Goal: Task Accomplishment & Management: Manage account settings

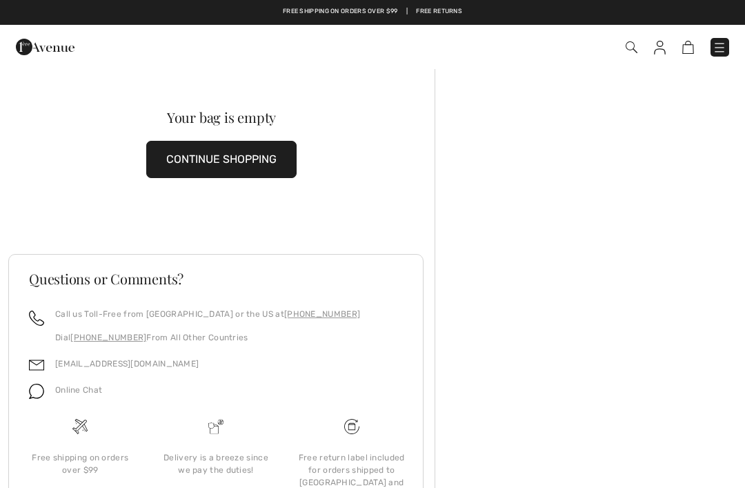
checkbox input "true"
click at [656, 52] on img at bounding box center [660, 48] width 12 height 14
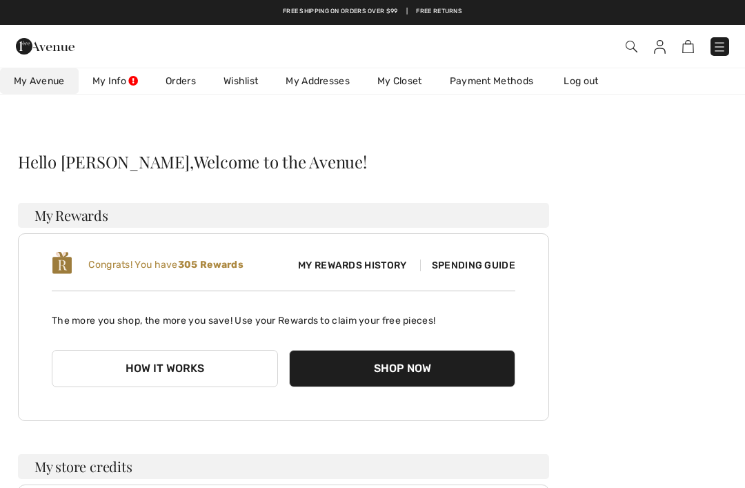
checkbox input "true"
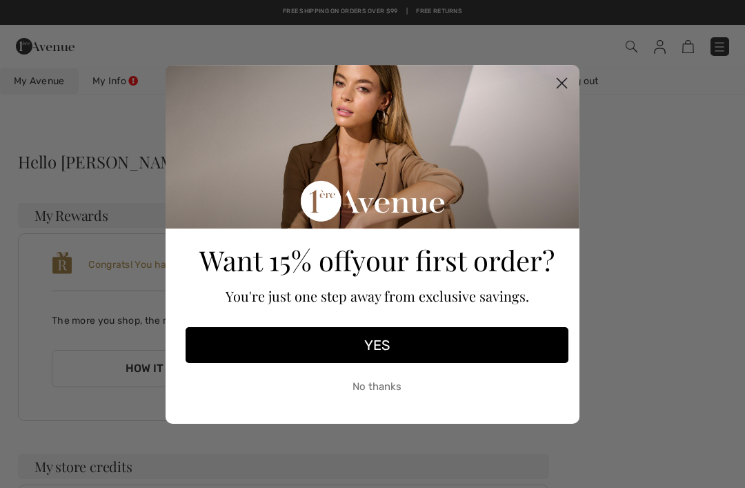
click at [562, 81] on circle "Close dialog" at bounding box center [562, 82] width 23 height 23
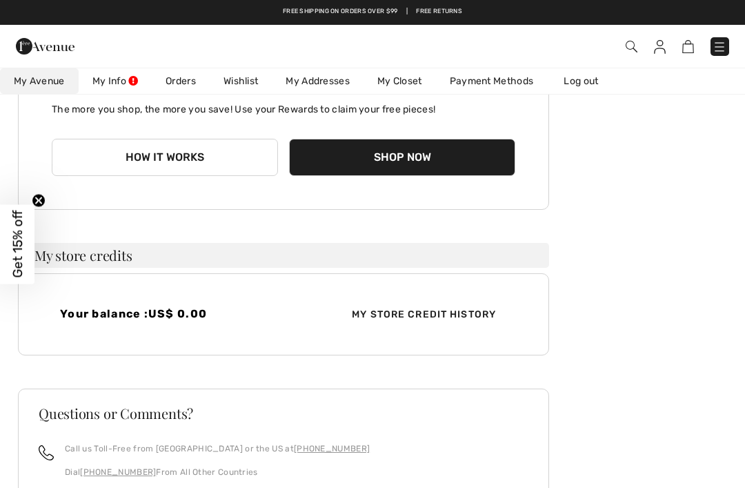
scroll to position [208, 0]
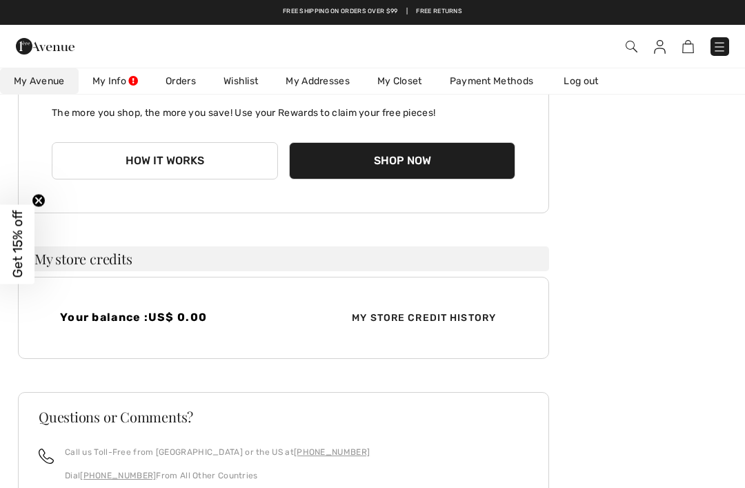
click at [447, 152] on button "Shop Now" at bounding box center [402, 160] width 226 height 37
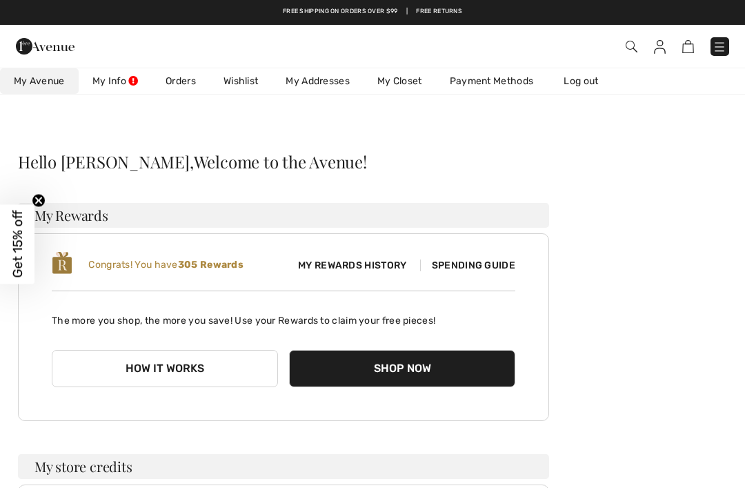
click at [188, 70] on link "Orders" at bounding box center [181, 81] width 58 height 26
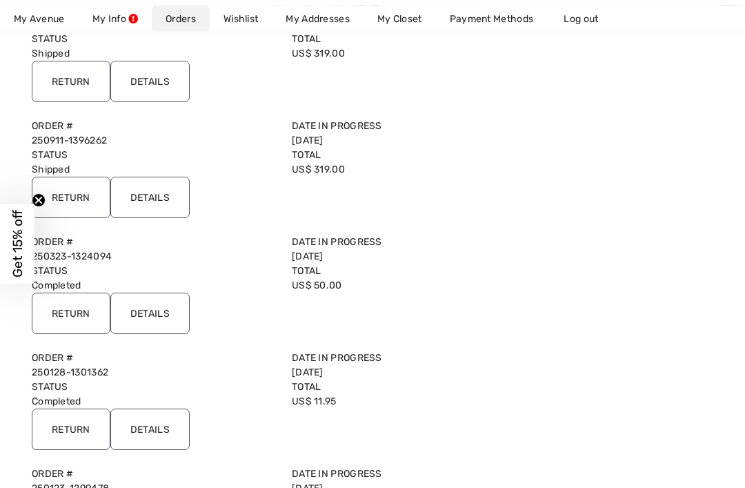
scroll to position [206, 0]
click at [43, 207] on circle "Close teaser" at bounding box center [38, 200] width 13 height 13
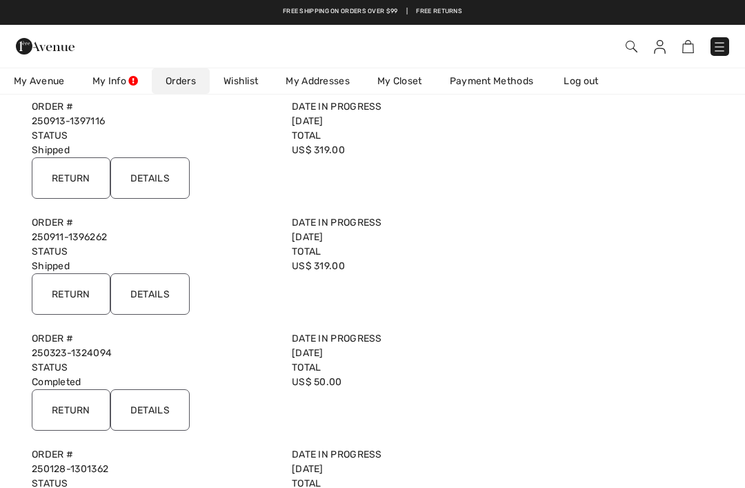
scroll to position [108, 0]
click at [66, 294] on input "Return" at bounding box center [71, 294] width 79 height 41
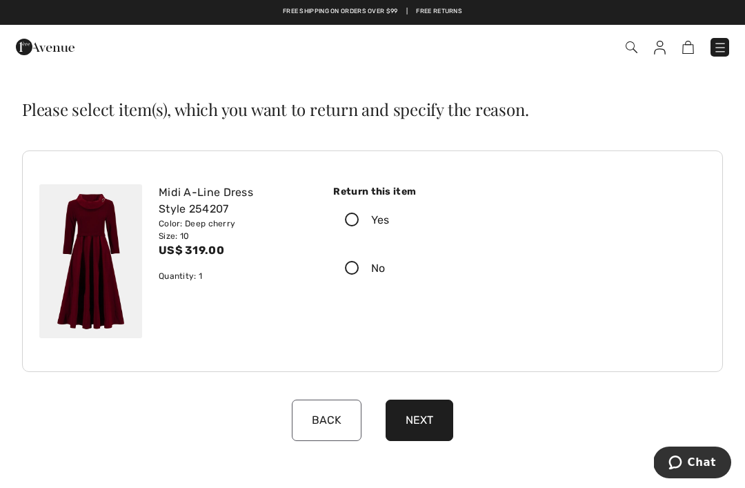
click at [354, 219] on icon at bounding box center [352, 220] width 37 height 14
click at [390, 219] on input "Yes" at bounding box center [394, 219] width 9 height 41
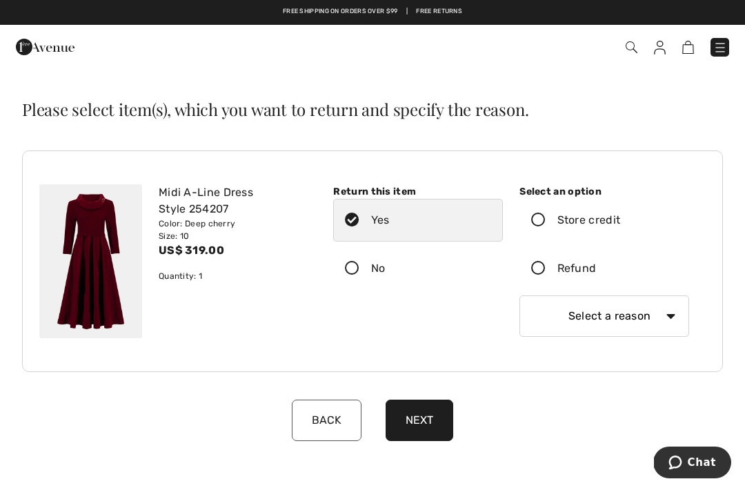
click at [546, 265] on icon at bounding box center [538, 269] width 37 height 14
click at [596, 265] on input "Refund" at bounding box center [600, 268] width 9 height 41
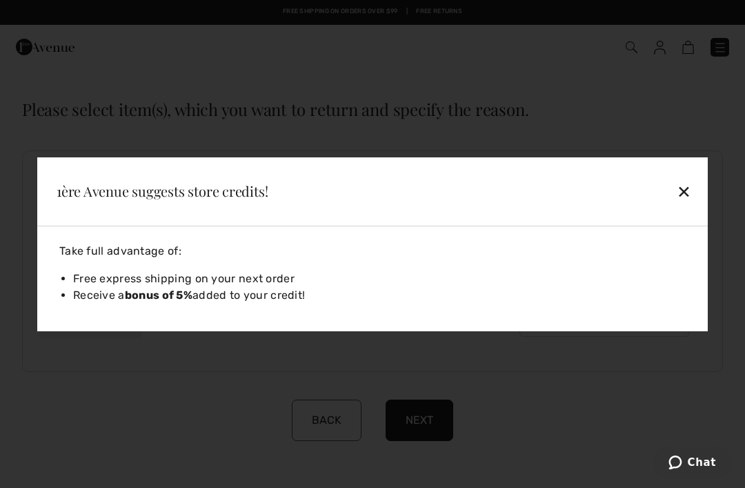
click at [689, 195] on div "✕" at bounding box center [620, 191] width 154 height 29
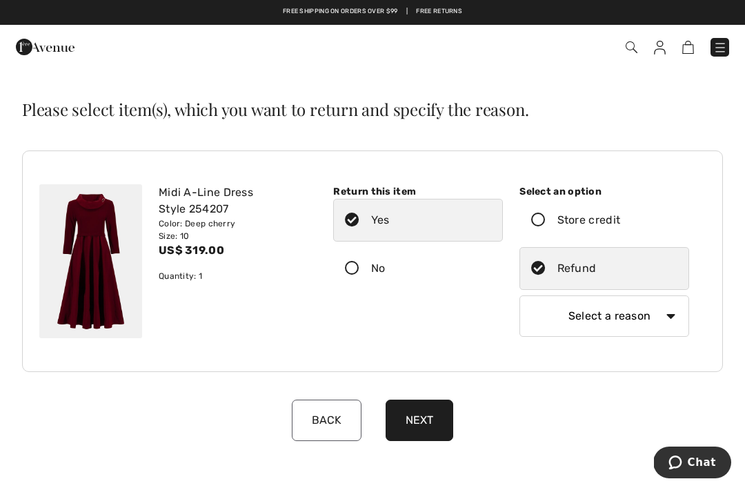
click at [543, 222] on icon at bounding box center [538, 220] width 37 height 14
click at [620, 222] on input "Store credit" at bounding box center [624, 219] width 9 height 41
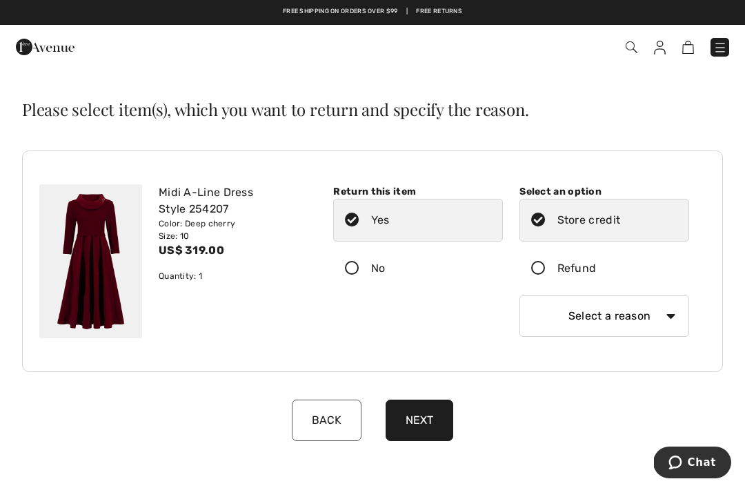
click at [678, 313] on select "Select a reason I received the wrong product or size My order arrived too late …" at bounding box center [605, 315] width 170 height 41
select select "4"
click at [425, 420] on button "Next" at bounding box center [420, 420] width 68 height 41
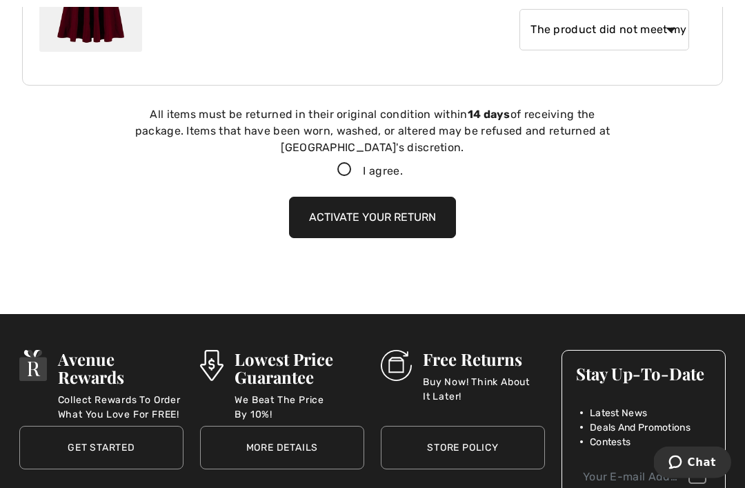
scroll to position [310, 0]
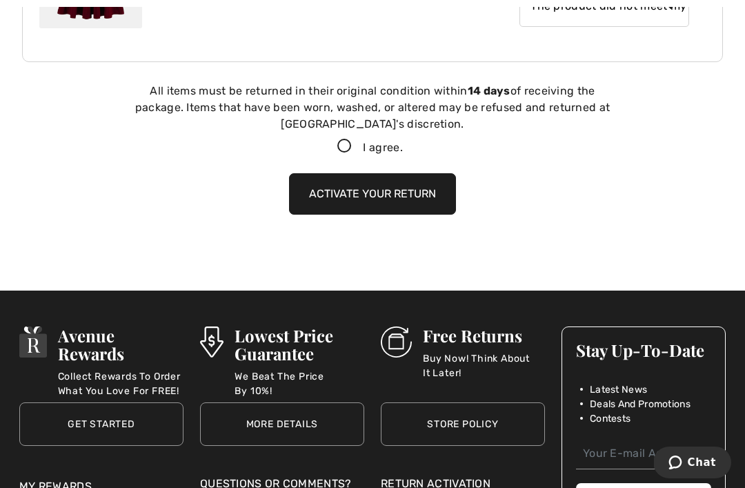
click at [351, 141] on icon at bounding box center [344, 146] width 37 height 14
click at [403, 142] on input "I agree." at bounding box center [407, 146] width 9 height 9
checkbox input "true"
click at [398, 194] on button "Activate your return" at bounding box center [372, 193] width 167 height 41
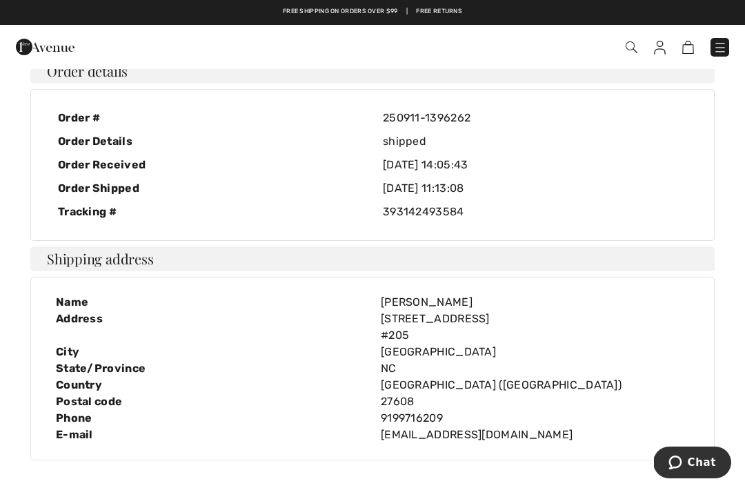
scroll to position [0, 0]
